Goal: Task Accomplishment & Management: Use online tool/utility

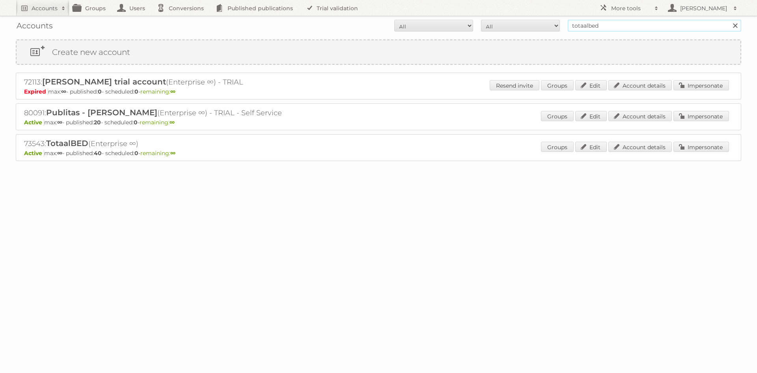
click at [590, 22] on input "totaalbed" at bounding box center [655, 26] width 174 height 12
drag, startPoint x: 0, startPoint y: 0, endPoint x: 590, endPoint y: 23, distance: 590.0
click at [590, 22] on input "totaalbed" at bounding box center [655, 26] width 174 height 12
type input "hema"
click at [729, 20] on input "Search" at bounding box center [735, 26] width 12 height 12
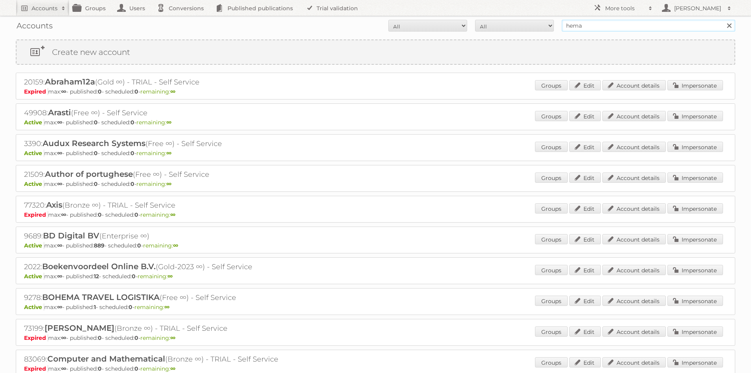
click at [582, 28] on input "hema" at bounding box center [649, 26] width 174 height 12
click at [723, 20] on input "Search" at bounding box center [729, 26] width 12 height 12
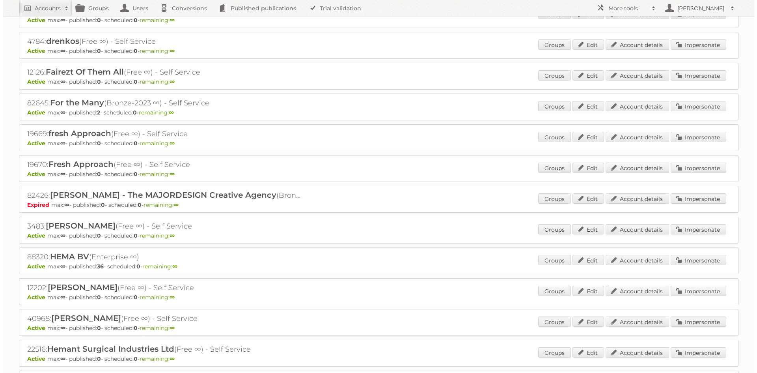
scroll to position [434, 0]
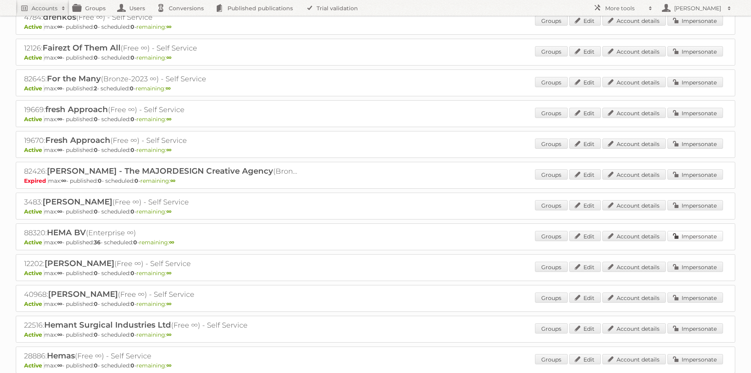
click at [698, 236] on link "Impersonate" at bounding box center [696, 236] width 56 height 10
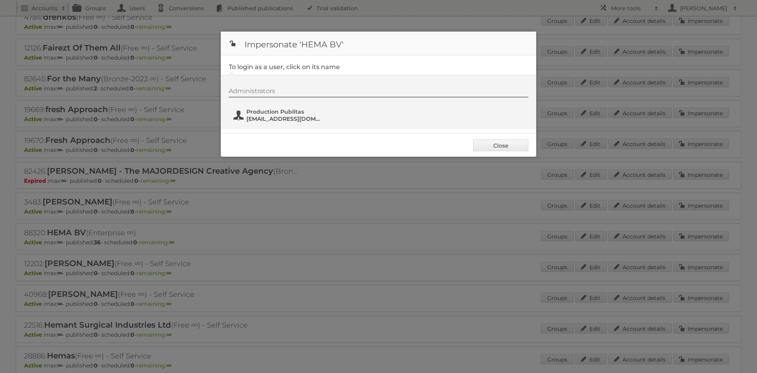
click at [270, 111] on button "Production Publitas [EMAIL_ADDRESS][DOMAIN_NAME]" at bounding box center [279, 115] width 93 height 16
